Goal: Task Accomplishment & Management: Manage account settings

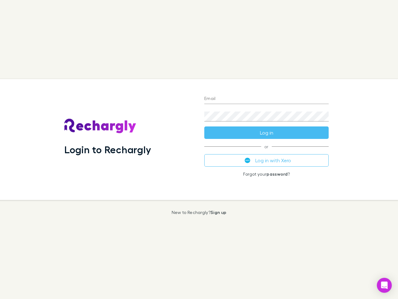
click at [199, 149] on div "Login to Rechargly" at bounding box center [129, 139] width 140 height 121
click at [267, 99] on input "Email" at bounding box center [266, 99] width 124 height 10
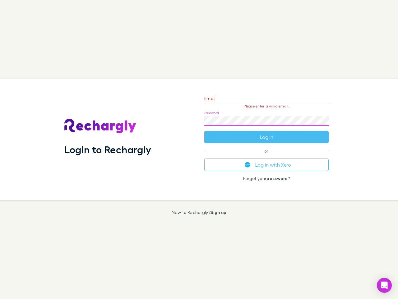
click at [267, 132] on form "Email Please enter a valid email. Password Log in" at bounding box center [266, 116] width 124 height 54
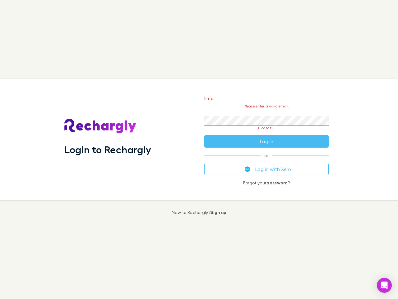
click at [267, 160] on div "Email Please enter a valid email. Password Please fill Log in or Log in with Xe…" at bounding box center [266, 139] width 134 height 121
click at [384, 285] on icon "Open Intercom Messenger" at bounding box center [384, 284] width 7 height 7
